Goal: Obtain resource: Download file/media

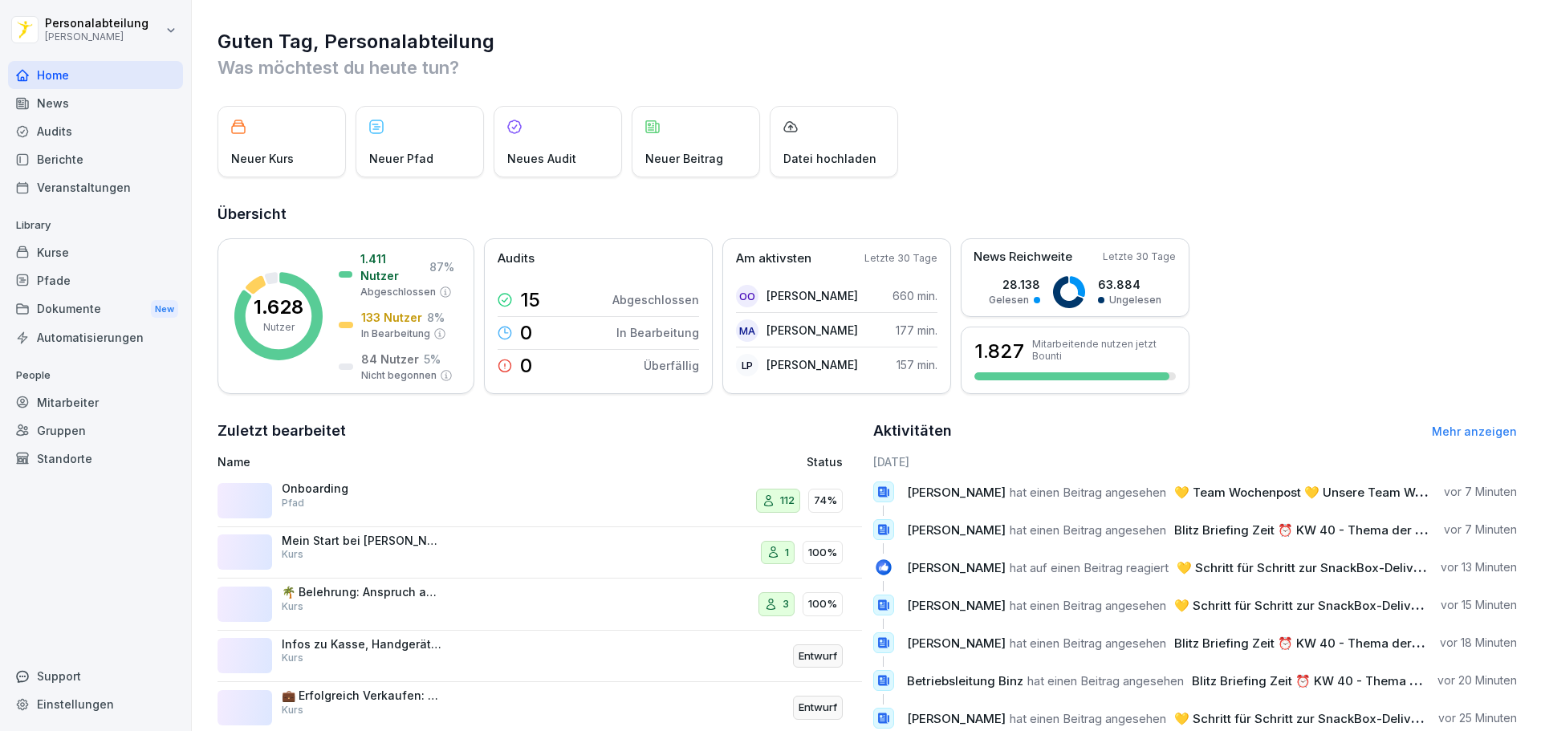
click at [106, 251] on div "Kurse" at bounding box center [95, 252] width 175 height 28
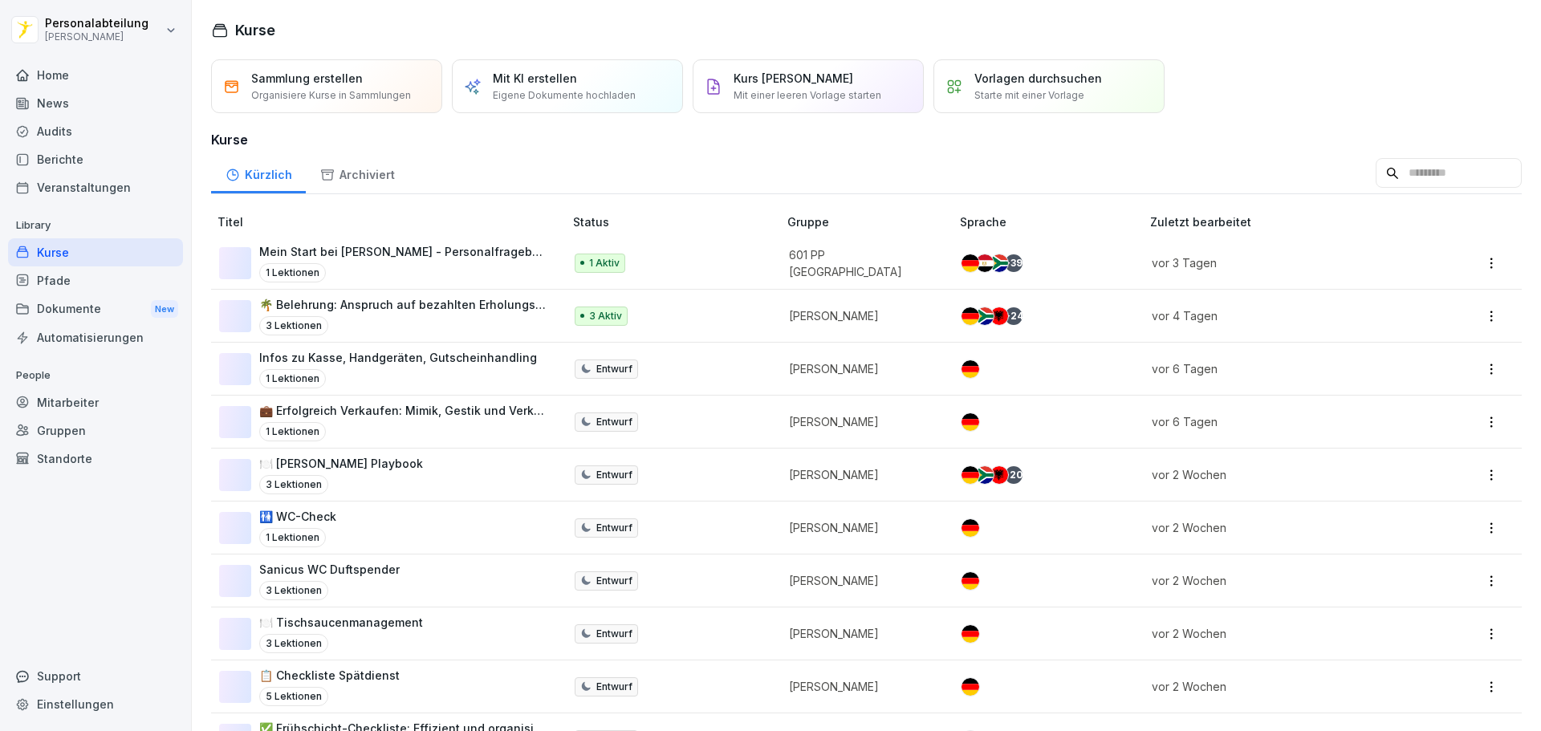
click at [1446, 185] on input at bounding box center [1449, 173] width 146 height 31
click at [829, 263] on p "601 PP Bremen" at bounding box center [861, 263] width 145 height 34
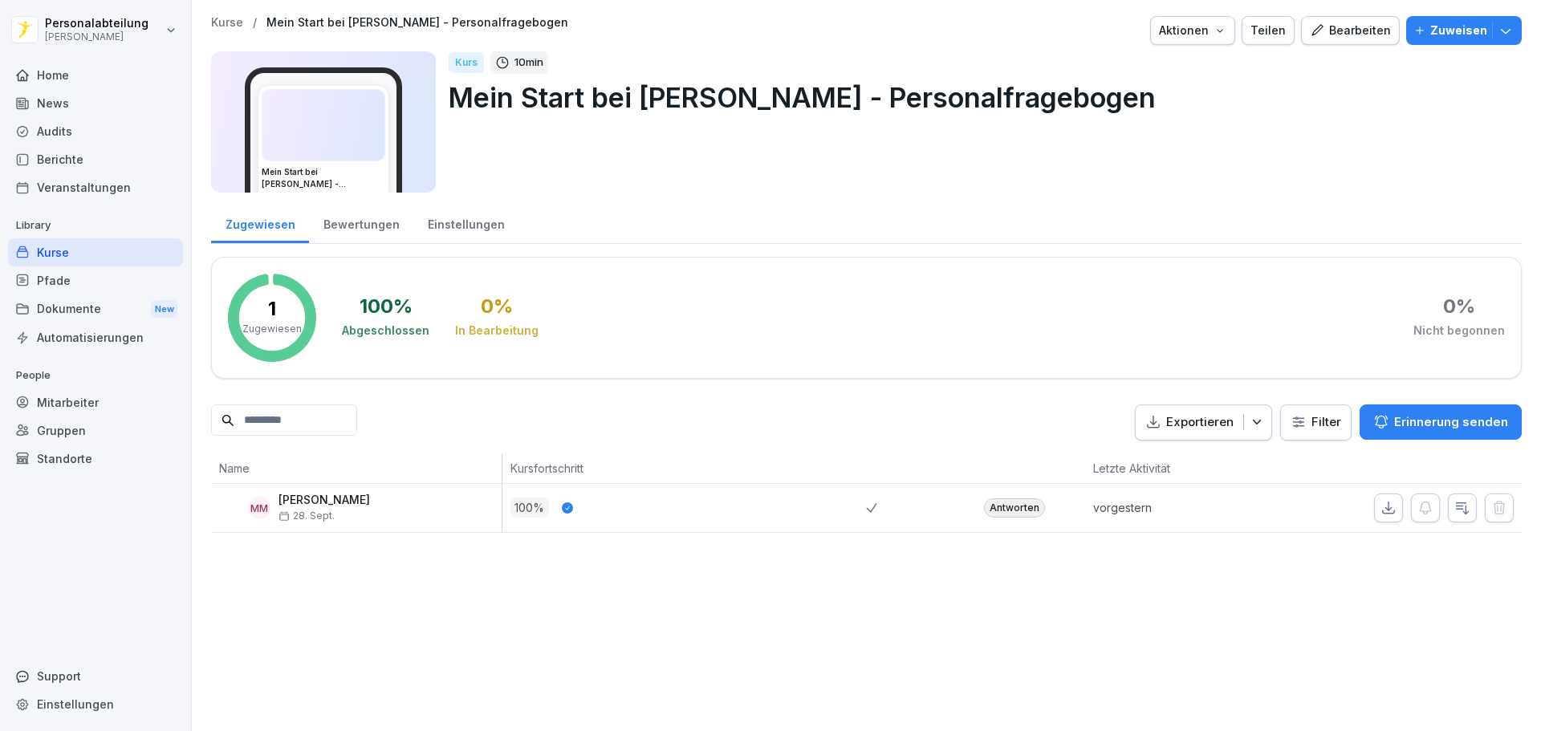
click at [55, 259] on div "Kurse" at bounding box center [95, 252] width 175 height 28
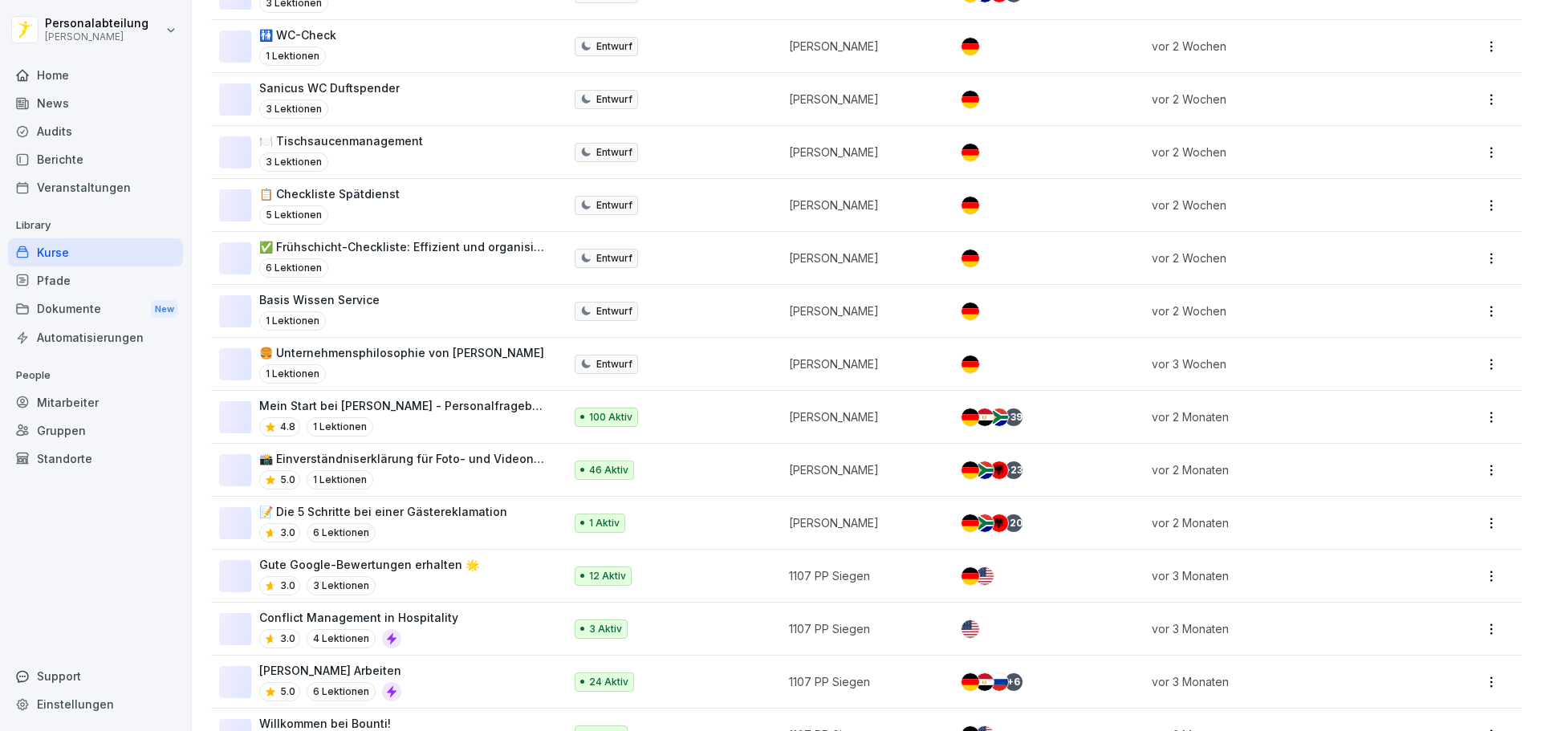
scroll to position [562, 0]
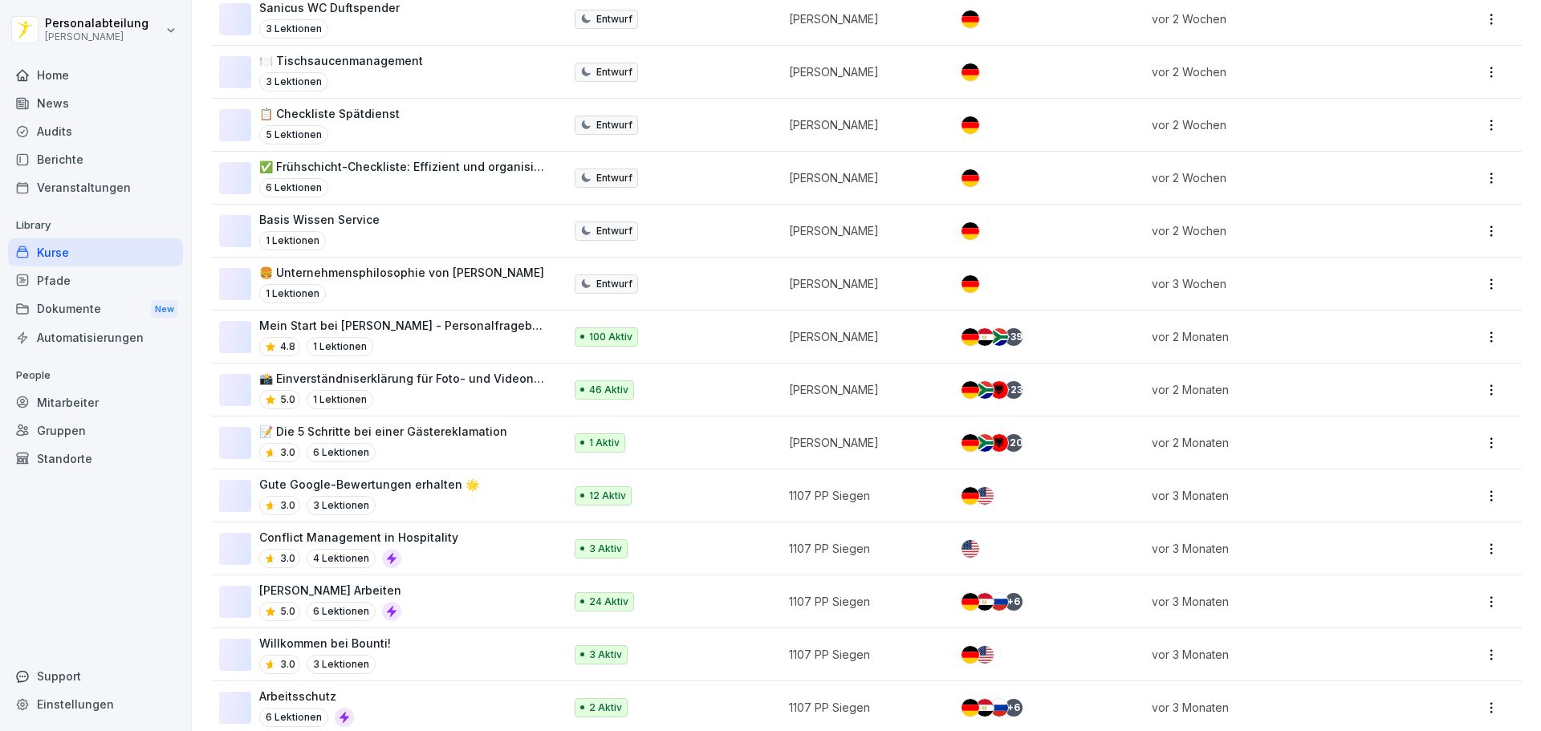
click at [482, 329] on p "Mein Start bei [PERSON_NAME] - Personalfragebogen" at bounding box center [403, 325] width 288 height 17
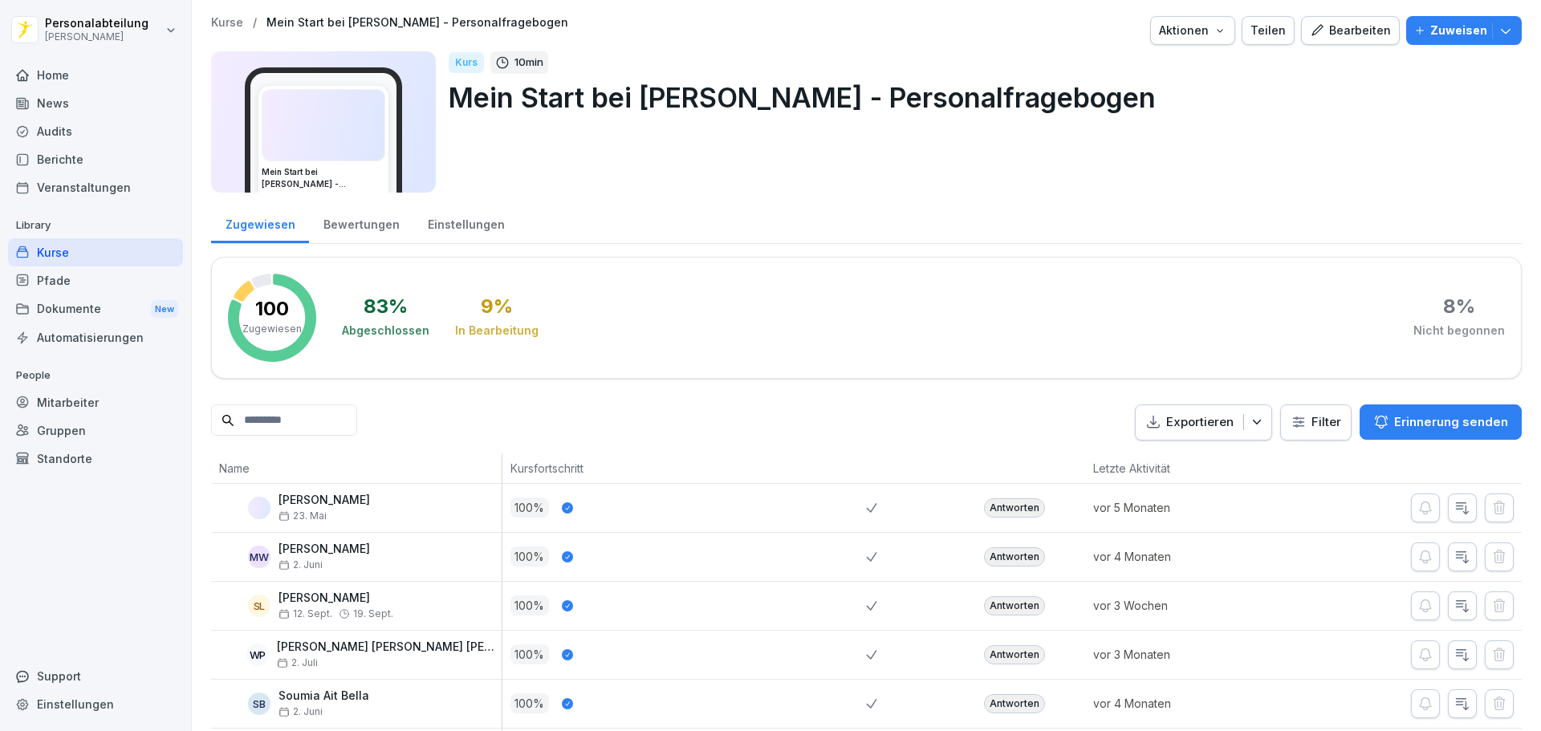
click at [352, 407] on input at bounding box center [284, 420] width 146 height 31
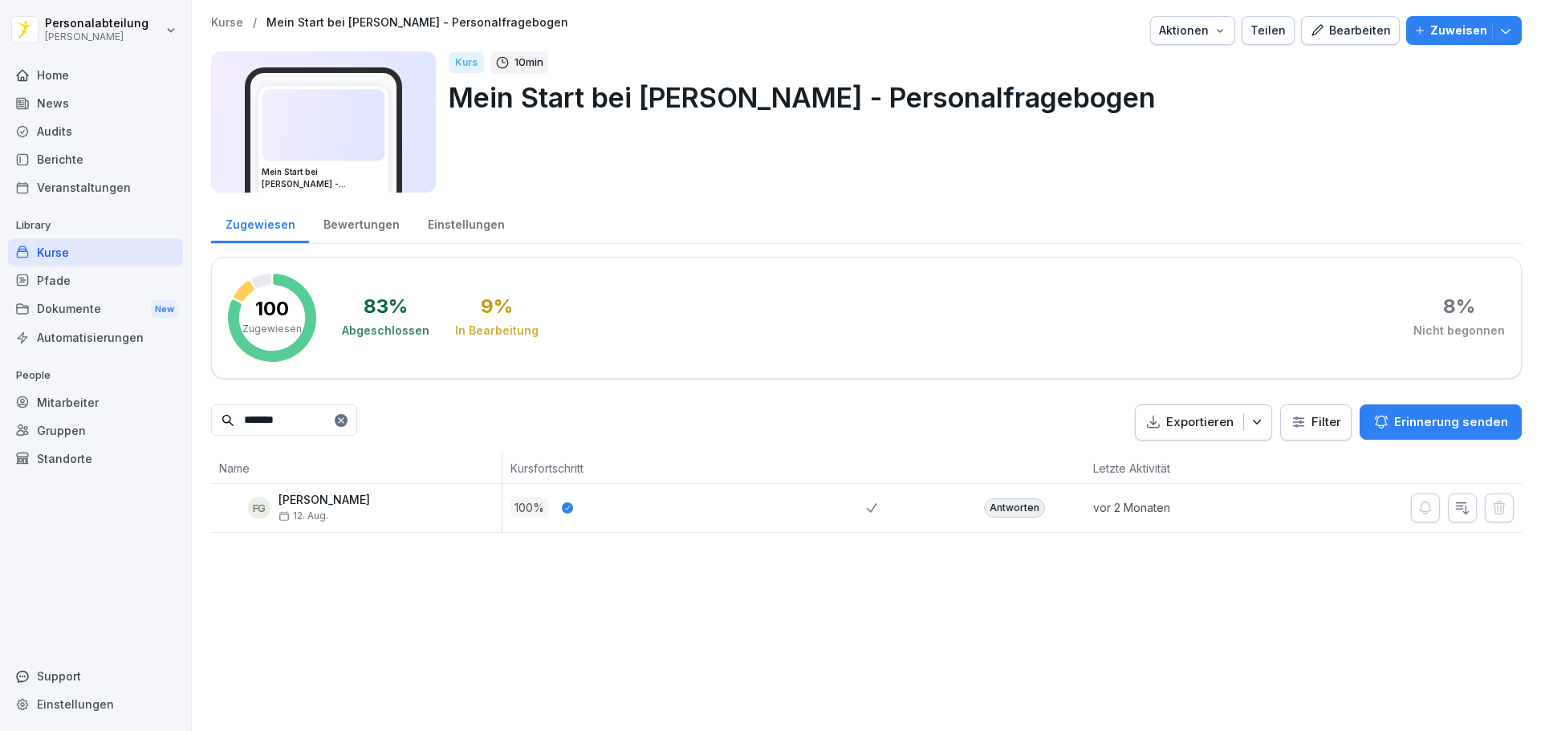
type input "*******"
click at [1011, 503] on div "Antworten" at bounding box center [1014, 508] width 61 height 19
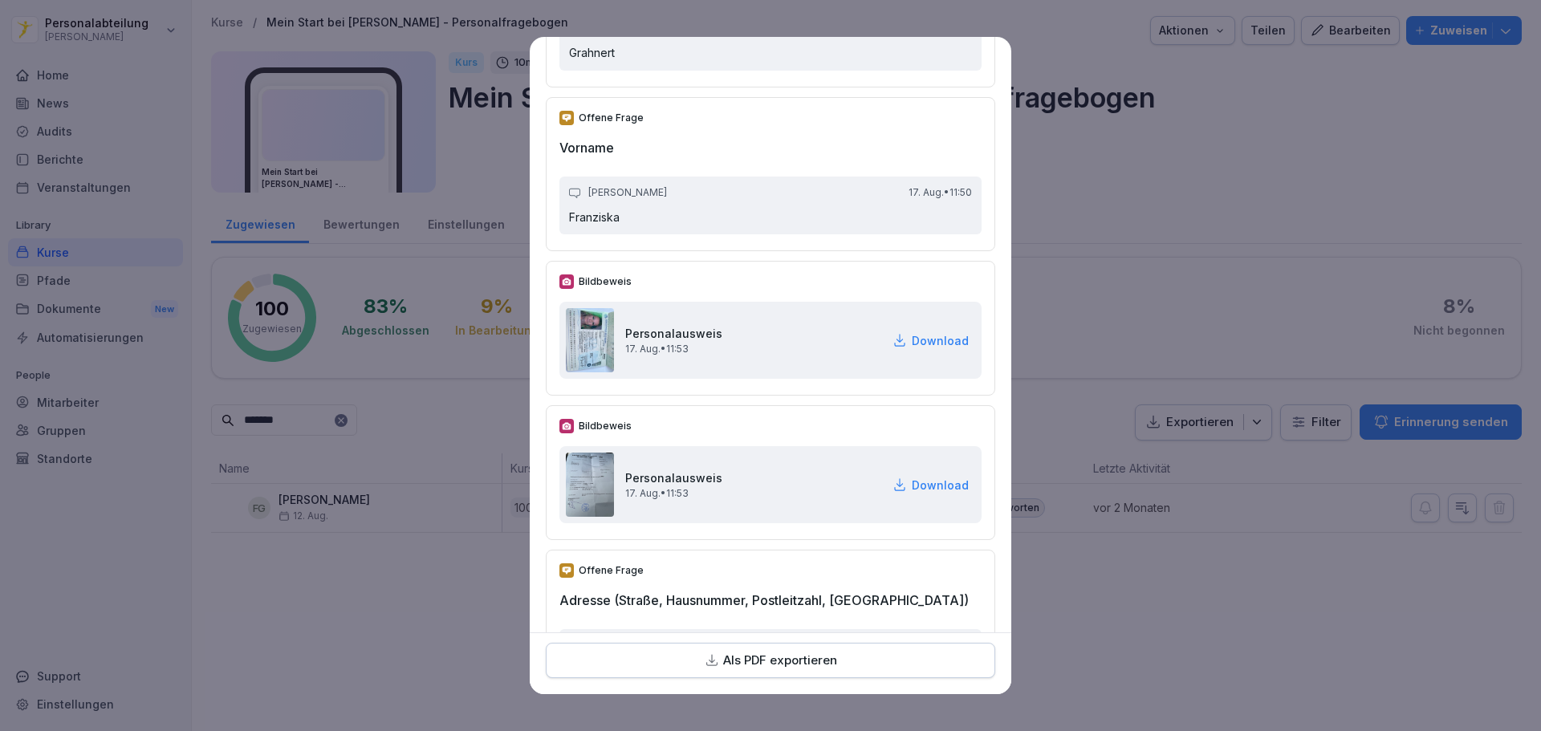
scroll to position [321, 0]
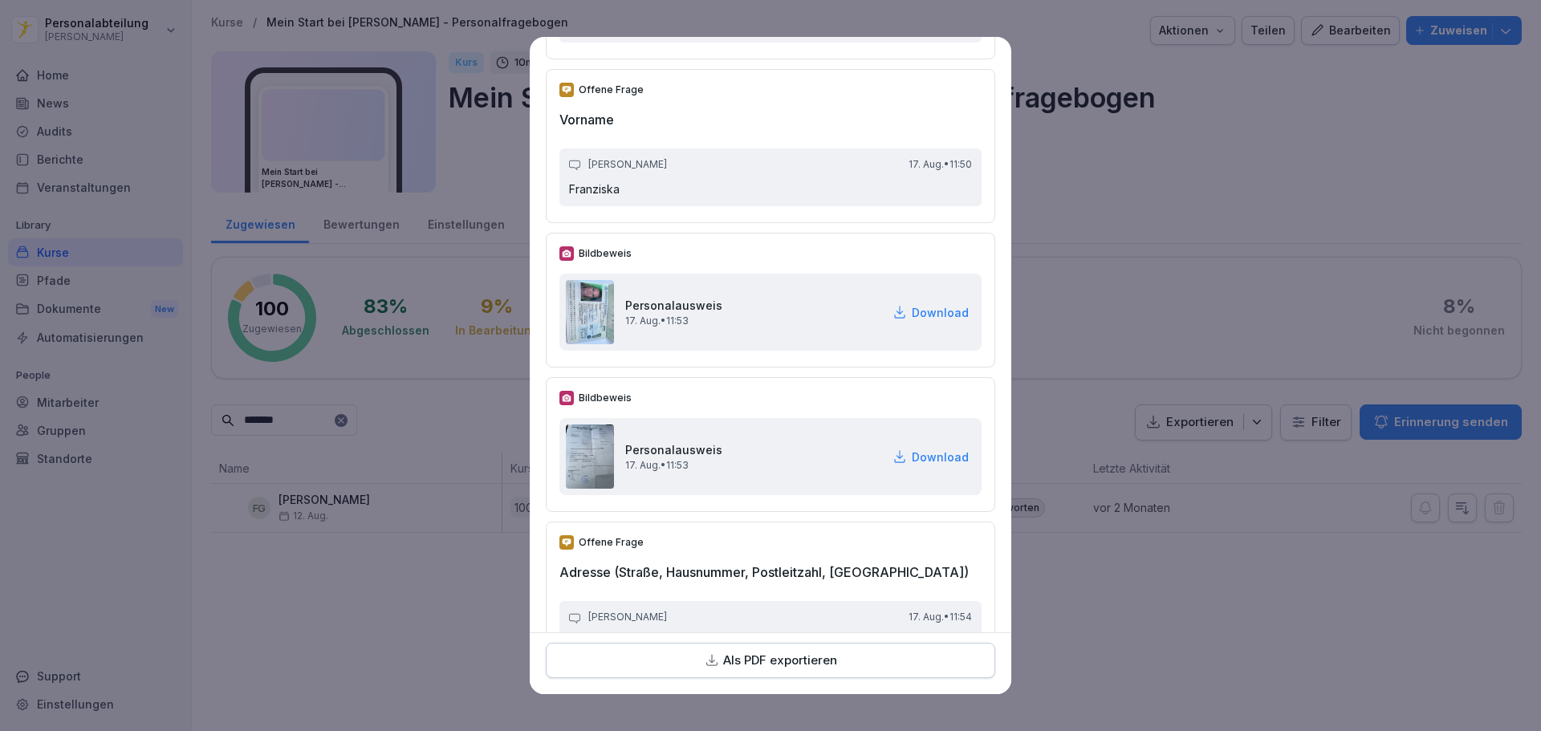
click at [912, 314] on p "Download" at bounding box center [940, 312] width 57 height 17
click at [914, 450] on p "Download" at bounding box center [940, 457] width 57 height 17
click at [912, 456] on p "Download" at bounding box center [940, 457] width 57 height 17
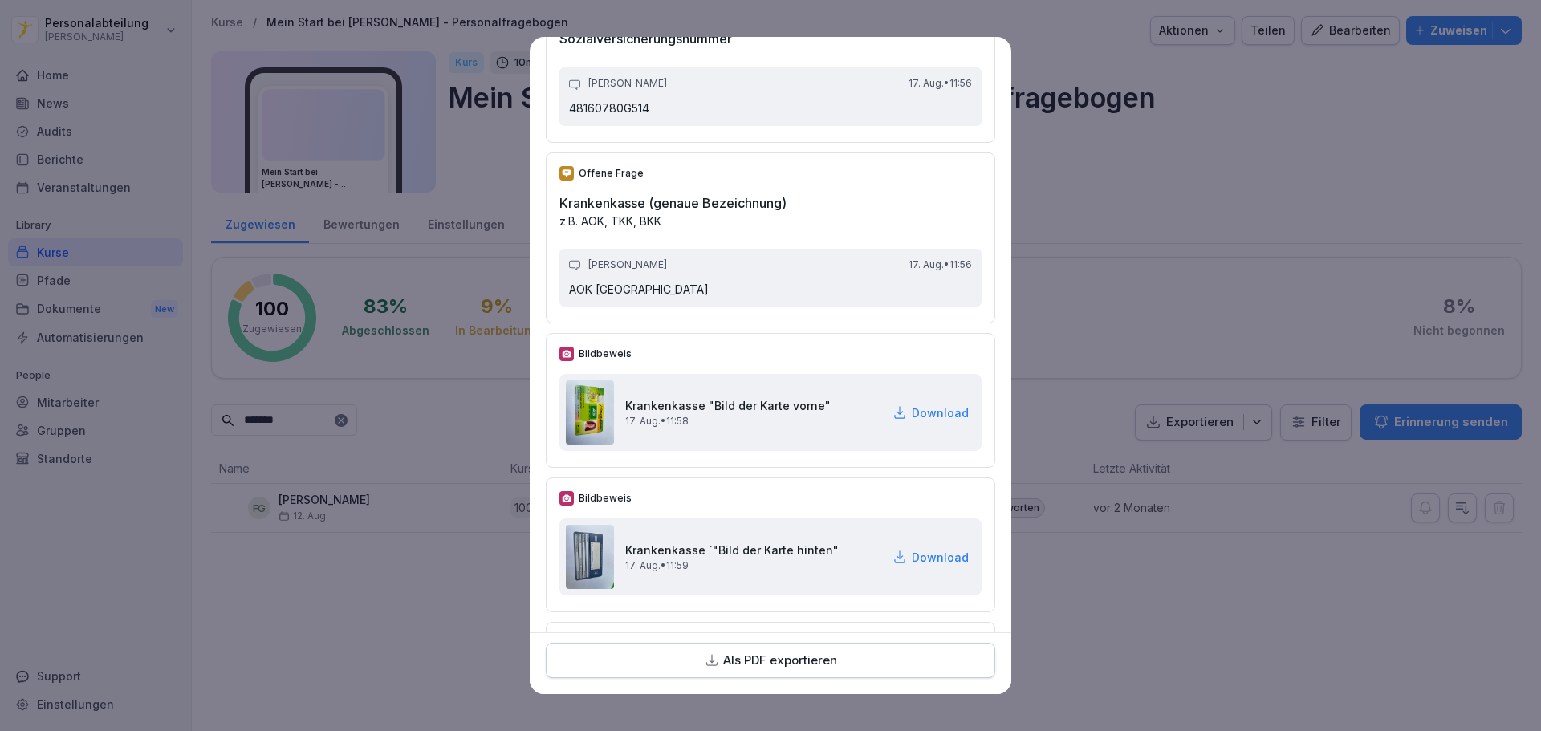
scroll to position [2408, 0]
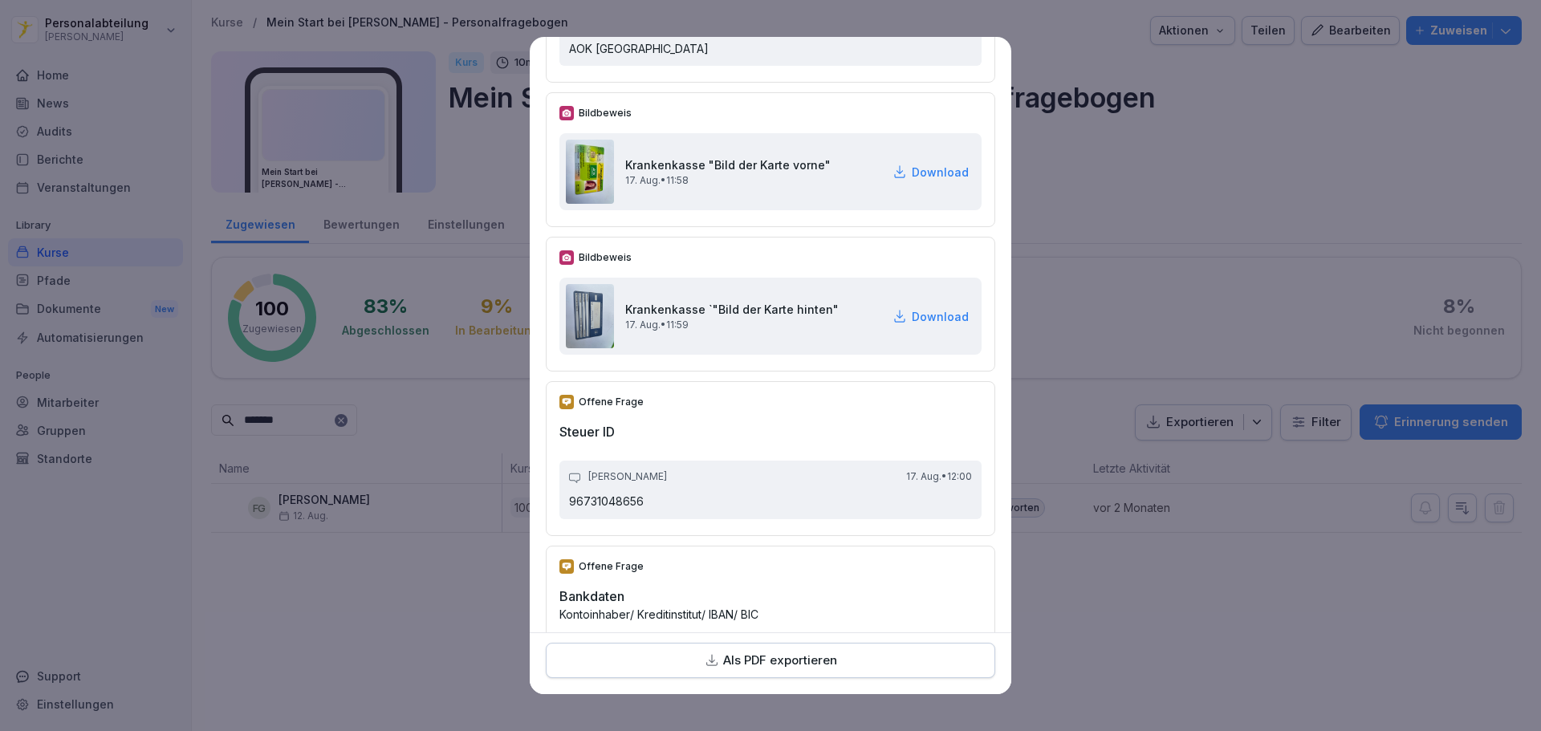
click at [912, 174] on p "Download" at bounding box center [940, 172] width 57 height 17
click at [912, 166] on p "Download" at bounding box center [940, 172] width 57 height 17
click at [922, 316] on p "Download" at bounding box center [940, 316] width 57 height 17
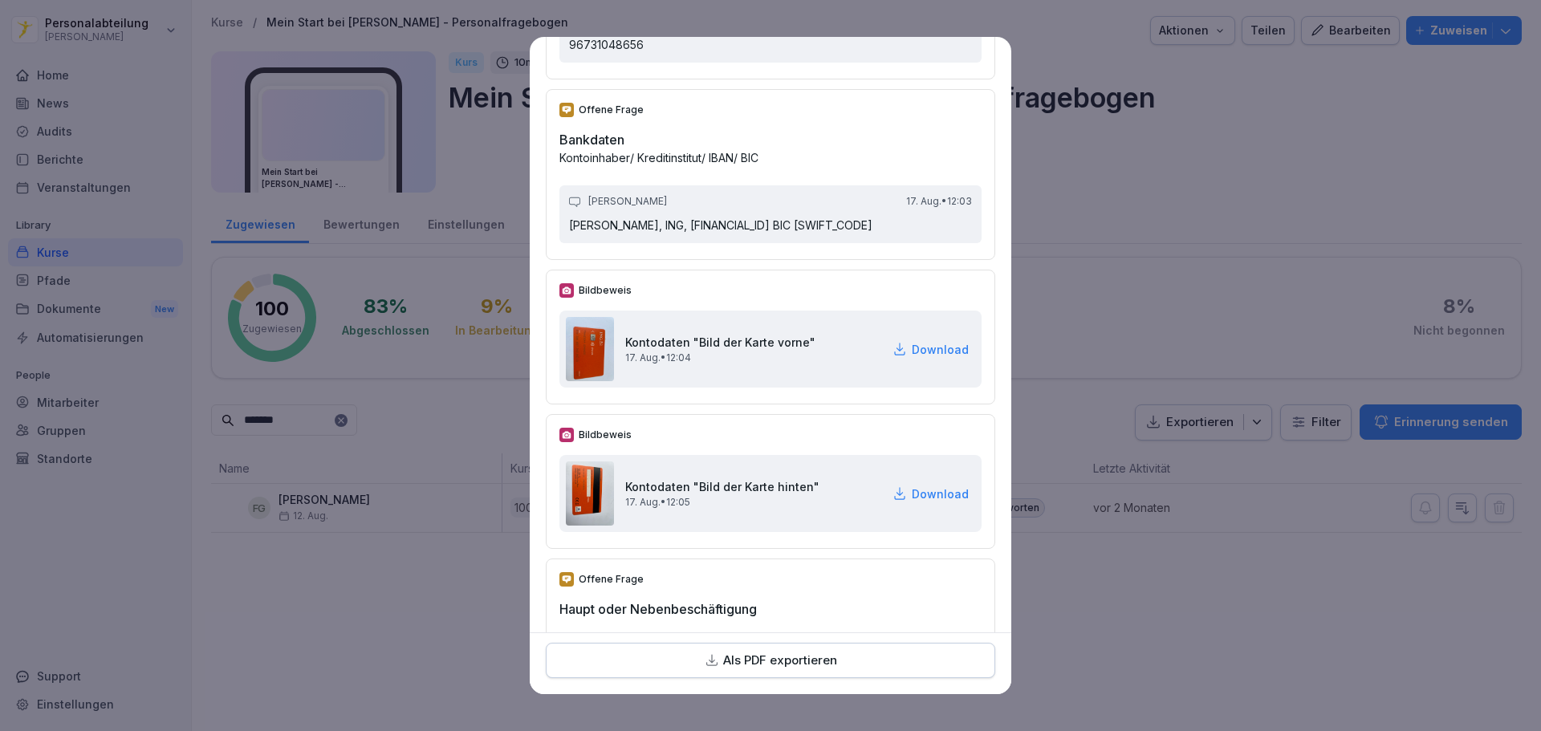
scroll to position [2890, 0]
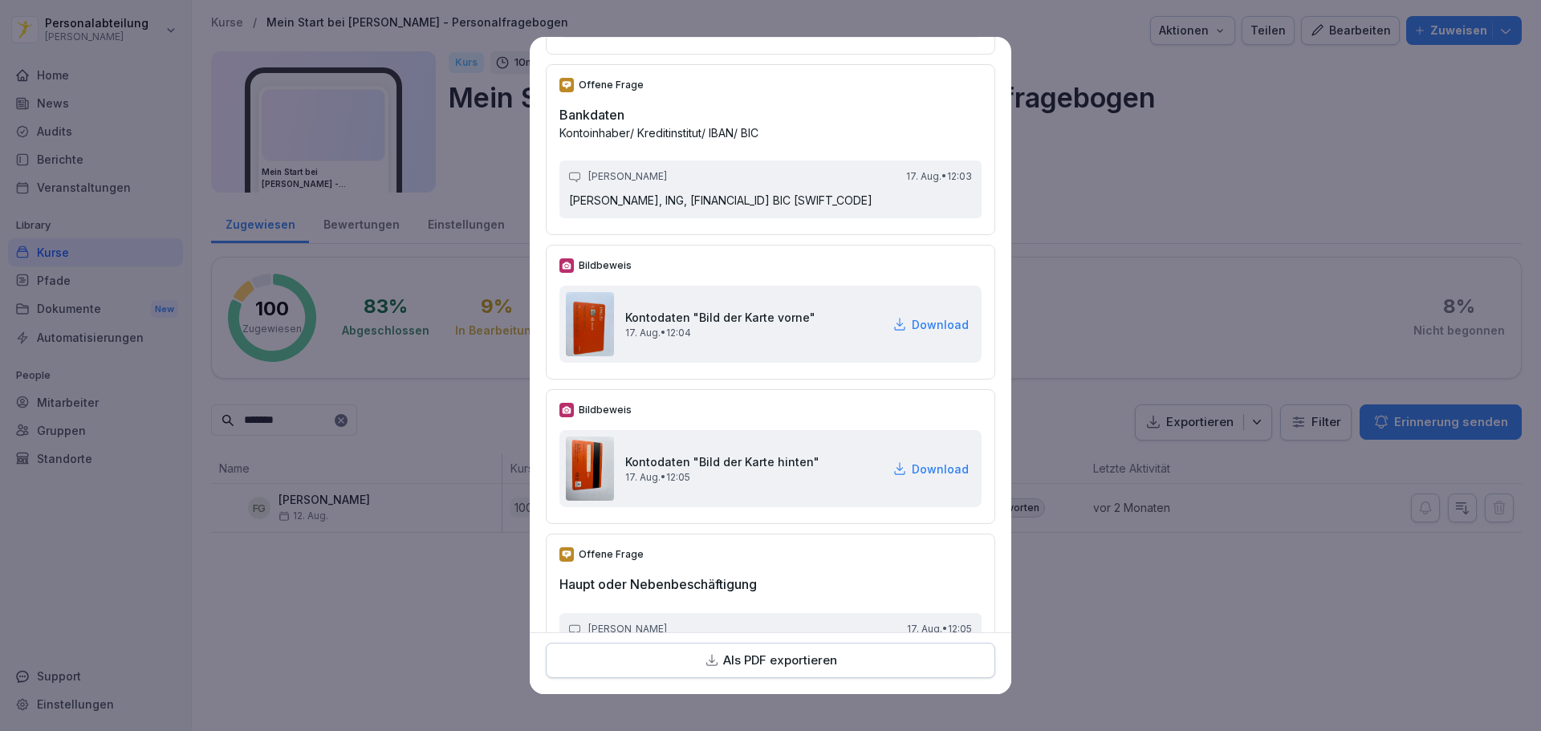
click at [923, 333] on p "Download" at bounding box center [940, 324] width 57 height 17
click at [927, 478] on p "Download" at bounding box center [940, 469] width 57 height 17
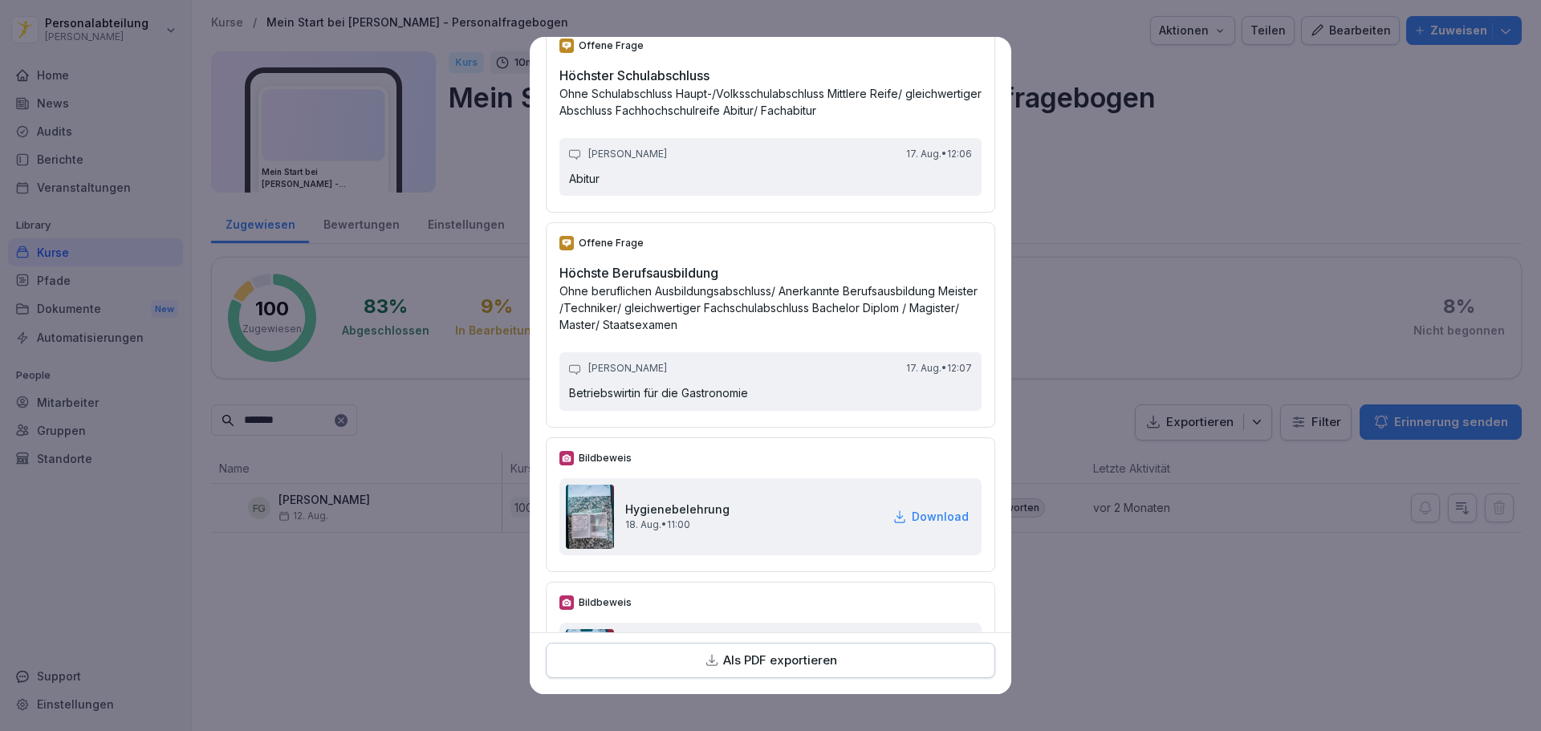
scroll to position [4415, 0]
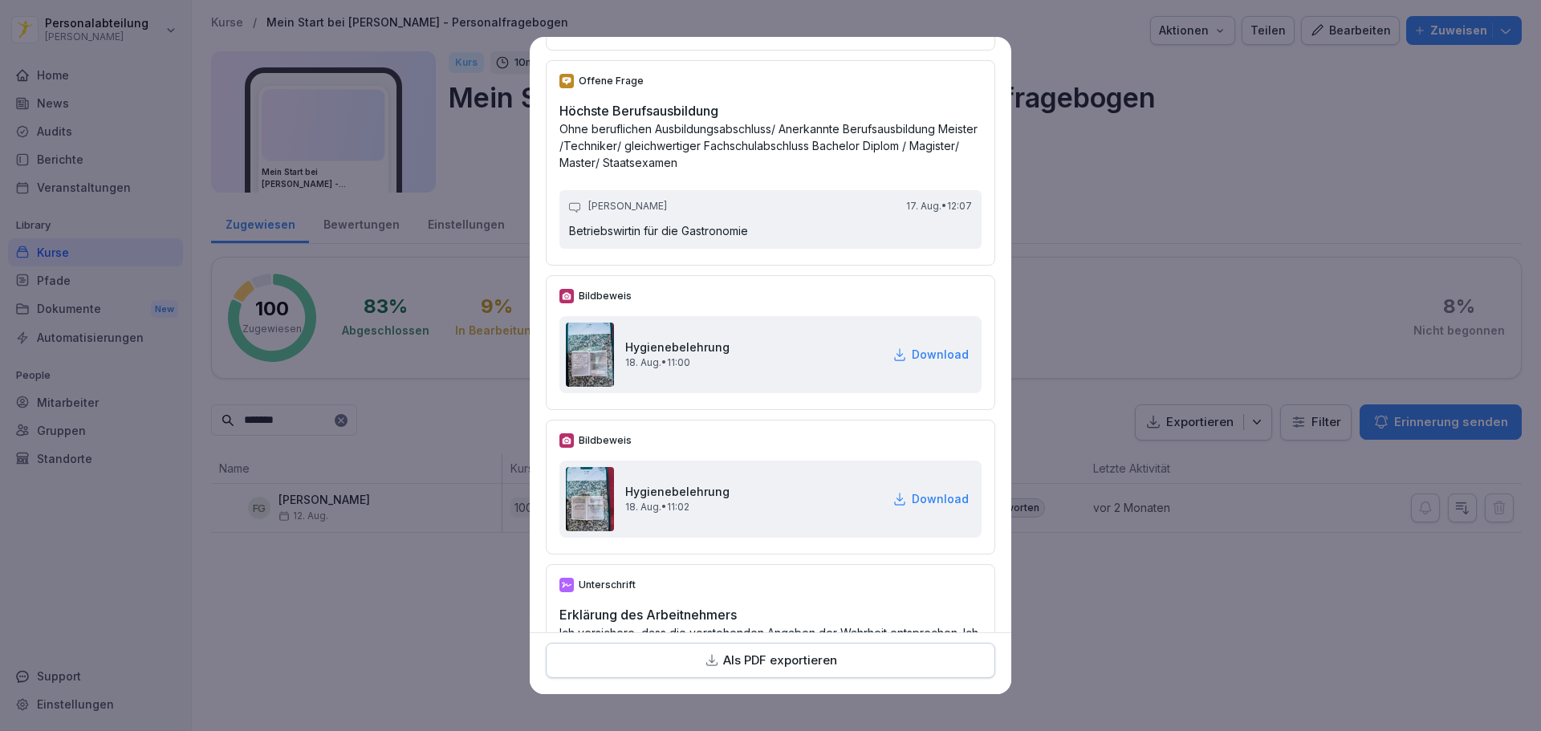
click at [916, 363] on p "Download" at bounding box center [940, 354] width 57 height 17
click at [914, 363] on p "Download" at bounding box center [940, 354] width 57 height 17
click at [921, 507] on p "Download" at bounding box center [940, 498] width 57 height 17
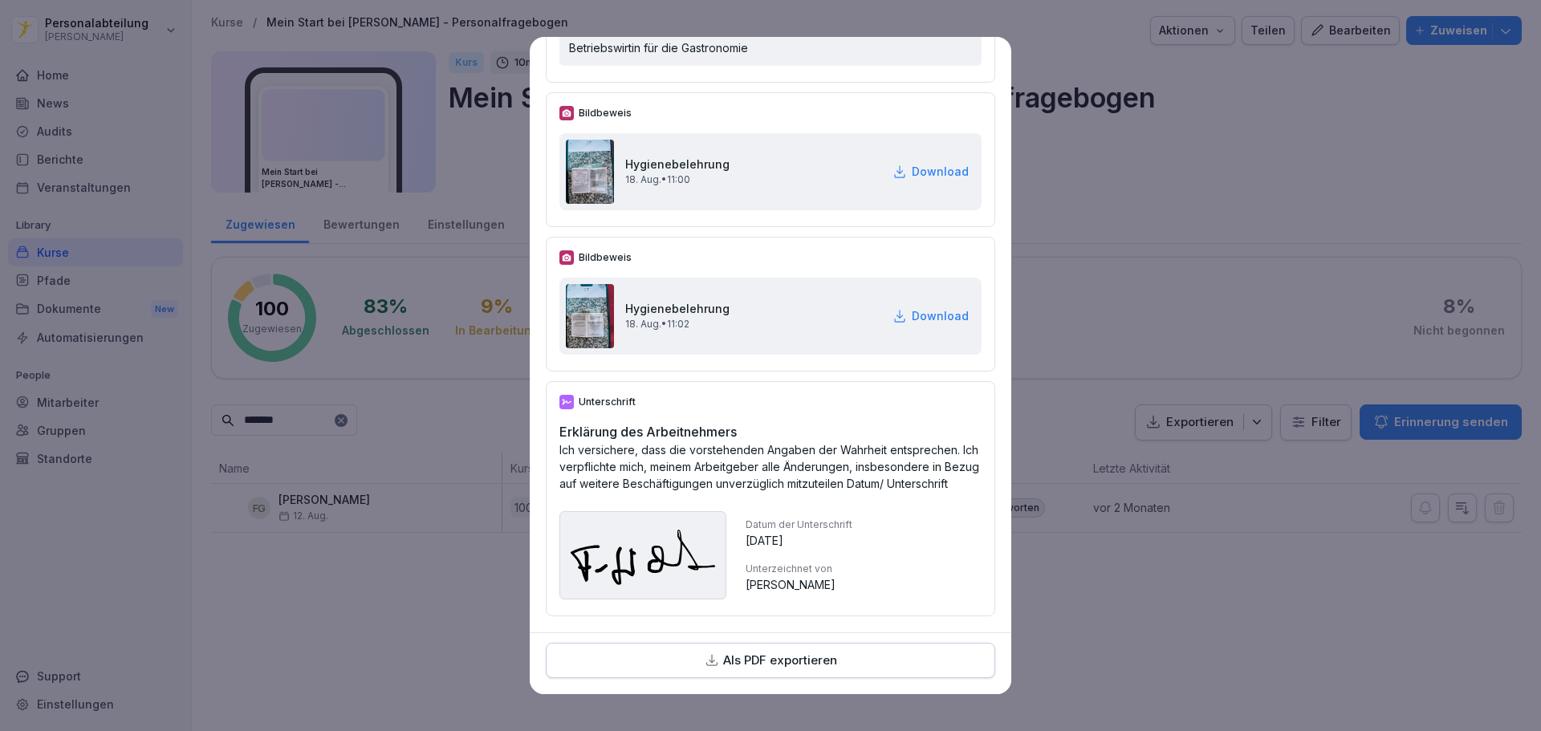
scroll to position [4642, 0]
click at [813, 657] on p "Als PDF exportieren" at bounding box center [780, 661] width 114 height 18
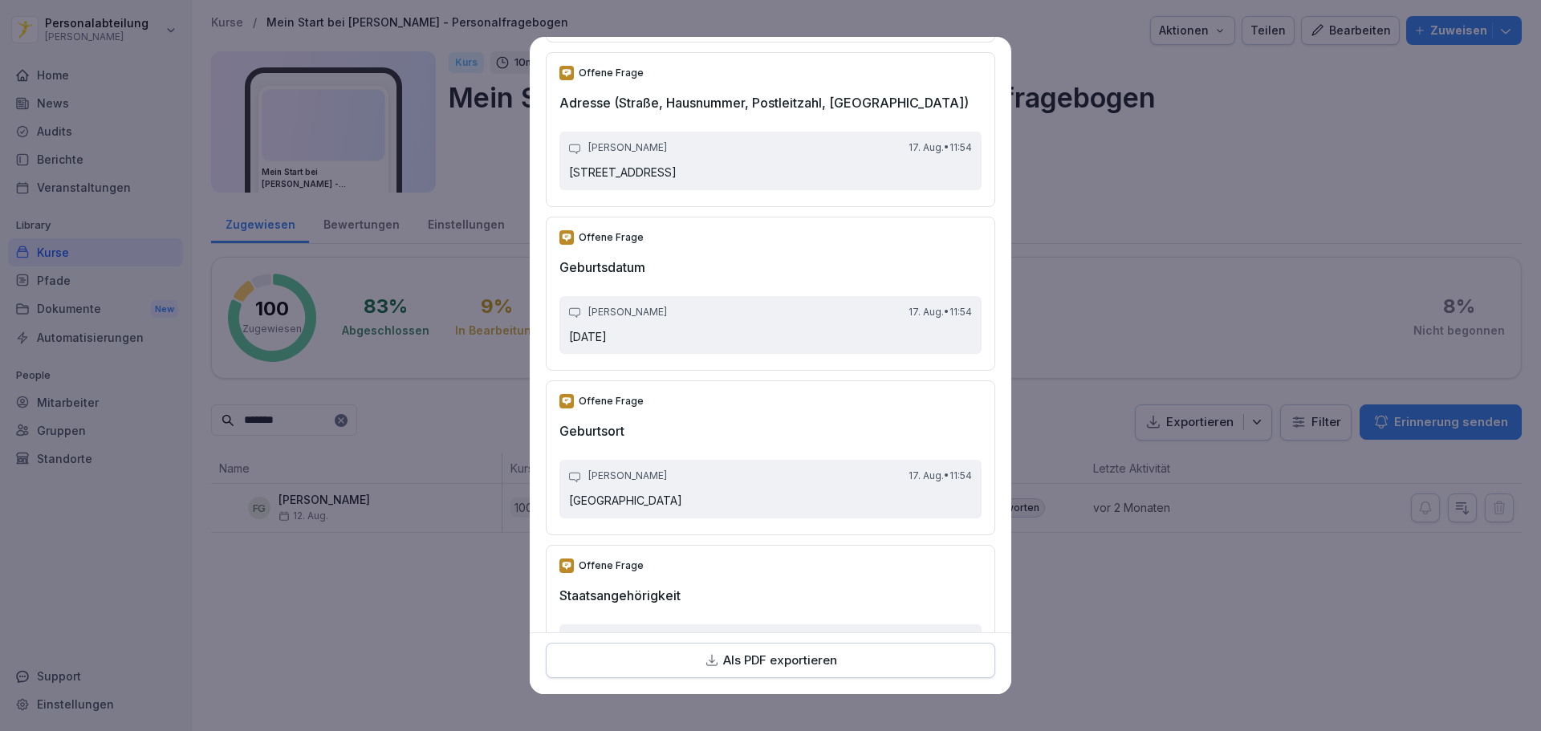
scroll to position [790, 0]
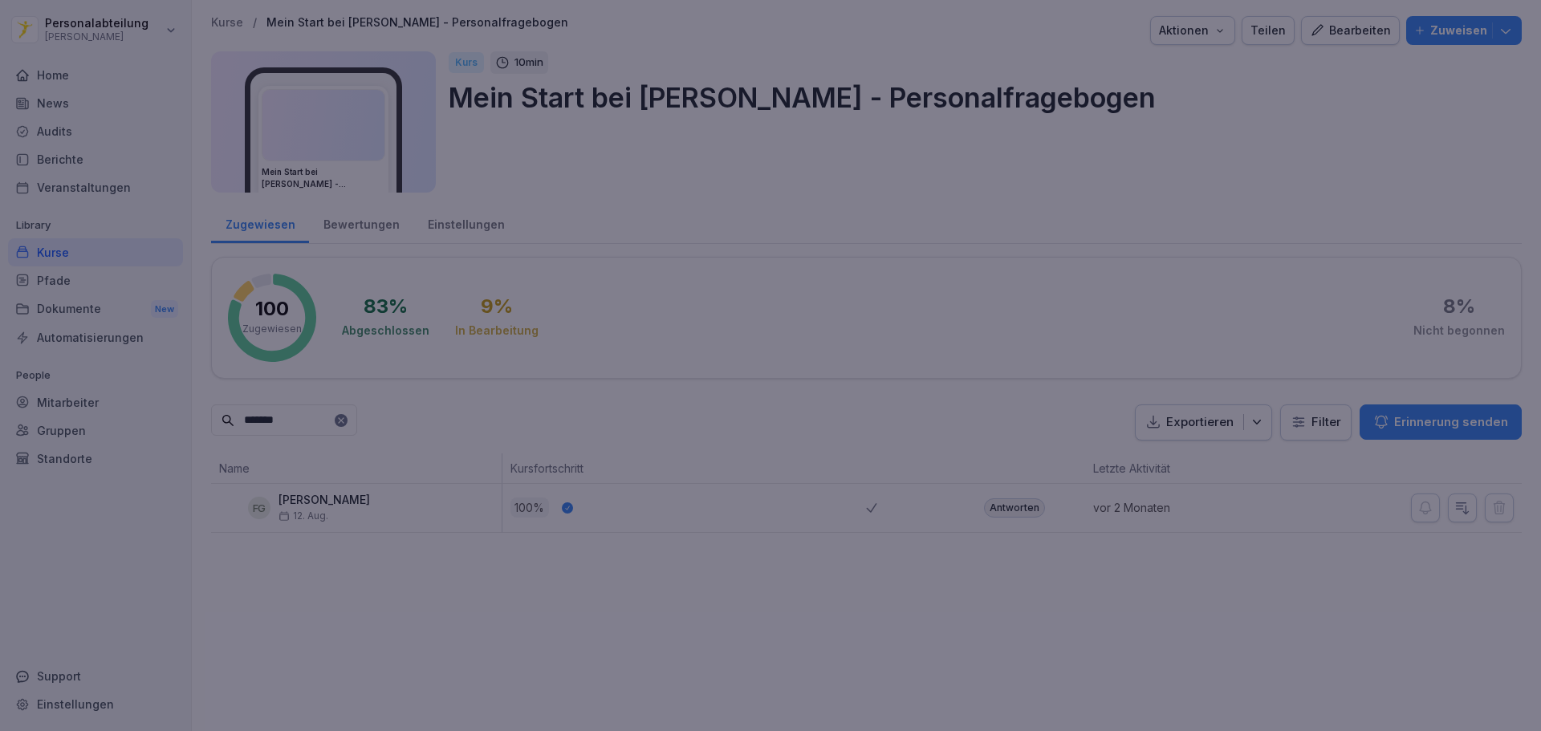
click at [1222, 305] on div at bounding box center [770, 365] width 1541 height 731
